Goal: Task Accomplishment & Management: Use online tool/utility

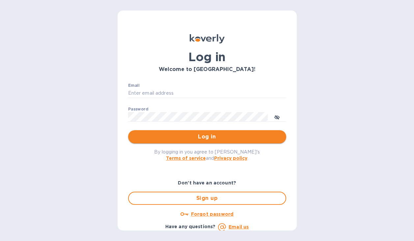
type input "[PERSON_NAME][EMAIL_ADDRESS][DOMAIN_NAME]"
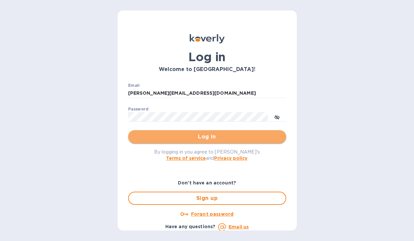
click at [207, 137] on span "Log in" at bounding box center [206, 137] width 147 height 8
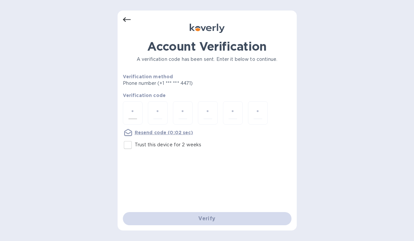
click at [133, 114] on input "number" at bounding box center [132, 113] width 9 height 12
type input "5"
type input "7"
type input "6"
type input "0"
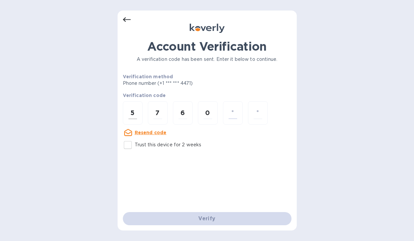
type input "7"
type input "4"
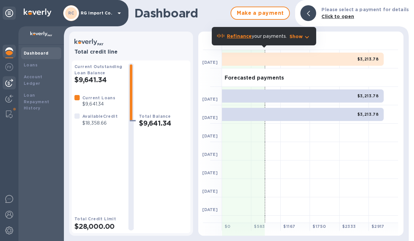
click at [11, 79] on div at bounding box center [9, 82] width 13 height 13
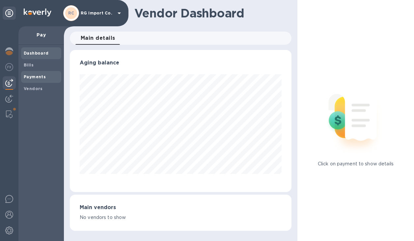
scroll to position [329034, 328957]
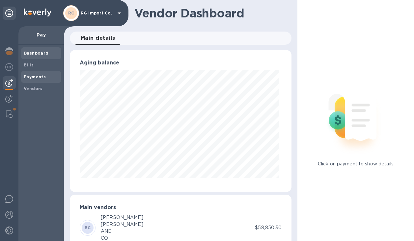
click at [36, 75] on b "Payments" at bounding box center [35, 76] width 22 height 5
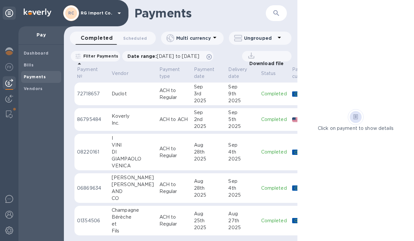
click at [122, 94] on div "Duclot" at bounding box center [133, 94] width 42 height 7
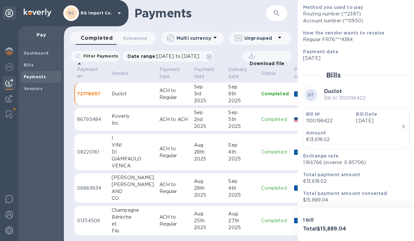
scroll to position [82, 0]
drag, startPoint x: 322, startPoint y: 162, endPoint x: 301, endPoint y: 163, distance: 20.8
click at [301, 163] on div "Exchange rate 1.166766 (inverse: 0.85706)" at bounding box center [353, 158] width 106 height 19
copy p "1.166766"
click at [30, 64] on b "Bills" at bounding box center [29, 65] width 10 height 5
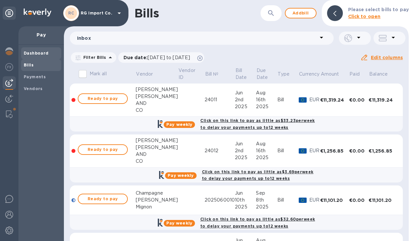
click at [36, 54] on b "Dashboard" at bounding box center [36, 53] width 25 height 5
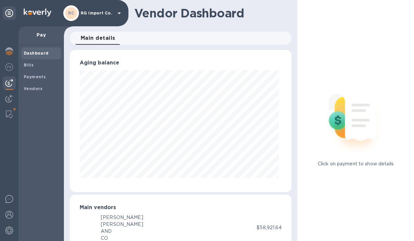
scroll to position [142, 219]
click at [11, 51] on img at bounding box center [9, 51] width 8 height 8
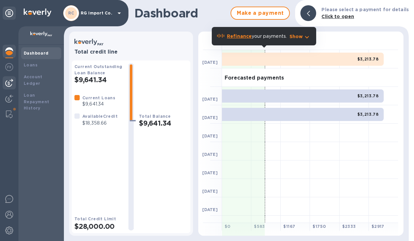
click at [10, 84] on img at bounding box center [9, 83] width 8 height 8
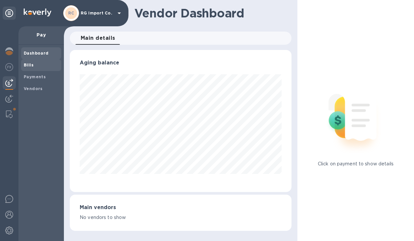
click at [33, 63] on span "Bills" at bounding box center [41, 65] width 35 height 7
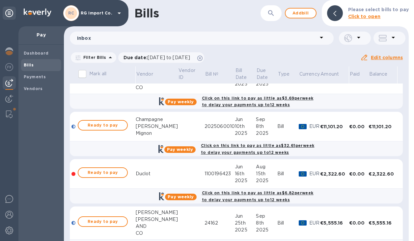
scroll to position [77, 0]
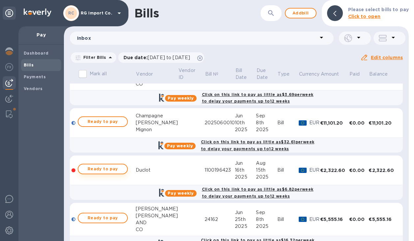
click at [106, 169] on span "Ready to pay" at bounding box center [103, 169] width 38 height 8
click at [119, 169] on span "Ready to pay" at bounding box center [103, 169] width 38 height 8
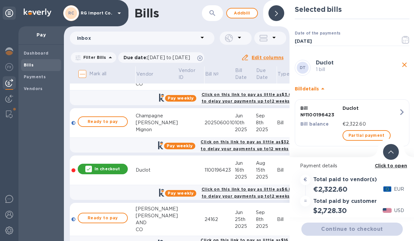
click at [392, 151] on icon at bounding box center [390, 152] width 5 height 3
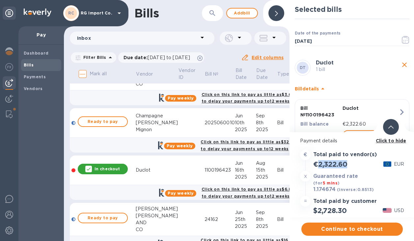
drag, startPoint x: 350, startPoint y: 164, endPoint x: 318, endPoint y: 166, distance: 31.6
click at [318, 166] on div "€2,322.60 EUR" at bounding box center [352, 164] width 107 height 11
copy h2 "2,322.60"
click at [329, 228] on span "Continue to checkout" at bounding box center [351, 229] width 91 height 8
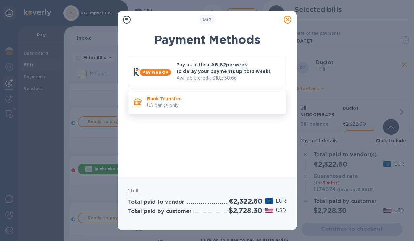
click at [210, 106] on p "US banks only." at bounding box center [214, 105] width 134 height 7
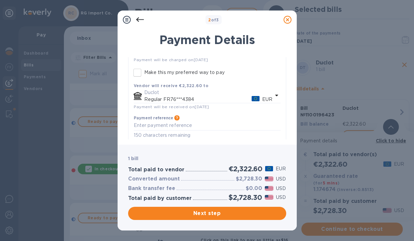
scroll to position [74, 0]
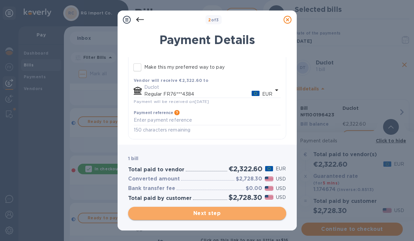
click at [180, 214] on span "Next step" at bounding box center [206, 214] width 147 height 8
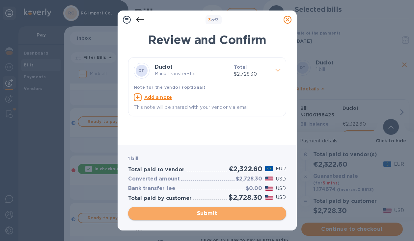
click at [193, 214] on span "Submit" at bounding box center [206, 214] width 147 height 8
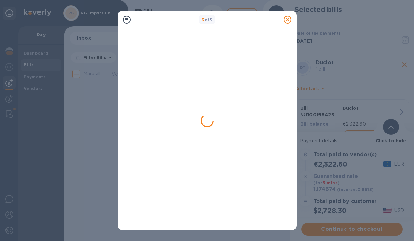
scroll to position [0, 0]
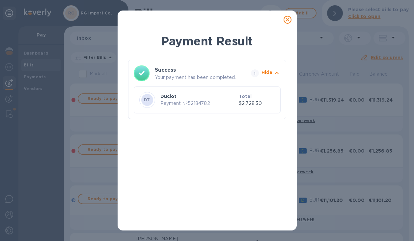
click at [288, 19] on icon at bounding box center [287, 20] width 8 height 8
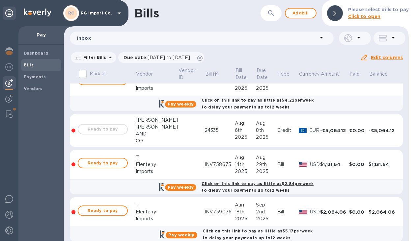
scroll to position [887, 0]
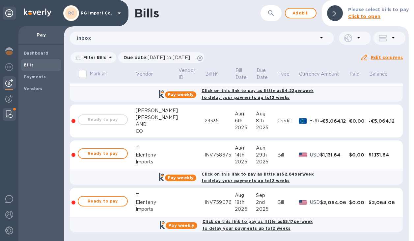
click at [9, 113] on img at bounding box center [9, 115] width 7 height 8
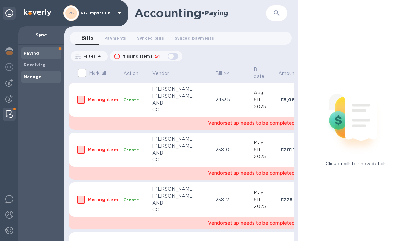
click at [30, 76] on b "Manage" at bounding box center [32, 76] width 17 height 5
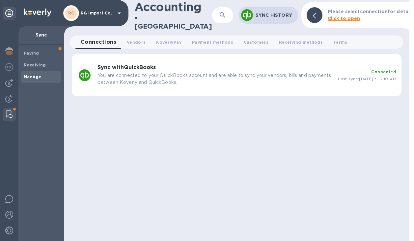
click at [133, 76] on p "You are connected to your QuickBooks account and are able to sync your vendors,…" at bounding box center [214, 79] width 235 height 14
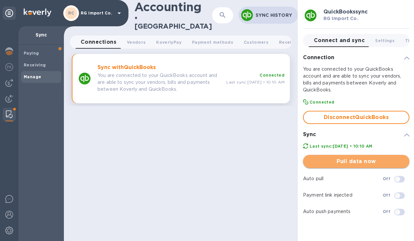
click at [322, 161] on span "Pull data now" at bounding box center [356, 162] width 96 height 8
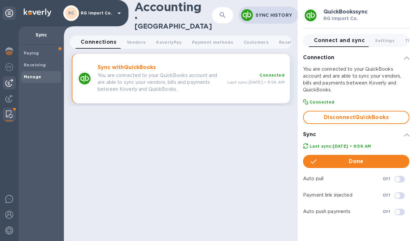
click at [9, 85] on img at bounding box center [9, 83] width 8 height 8
